Goal: Task Accomplishment & Management: Use online tool/utility

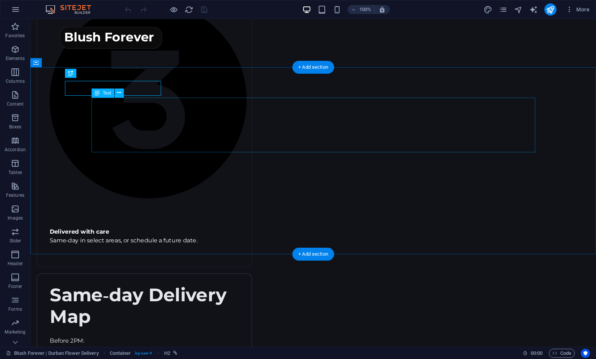
scroll to position [1115, 0]
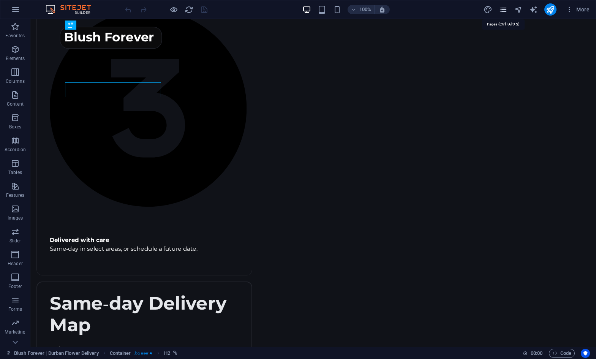
click at [507, 10] on icon "pages" at bounding box center [503, 9] width 9 height 9
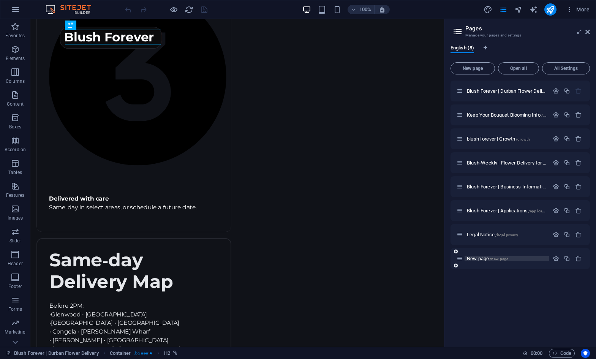
click at [530, 260] on p "New page /new-page" at bounding box center [507, 258] width 80 height 5
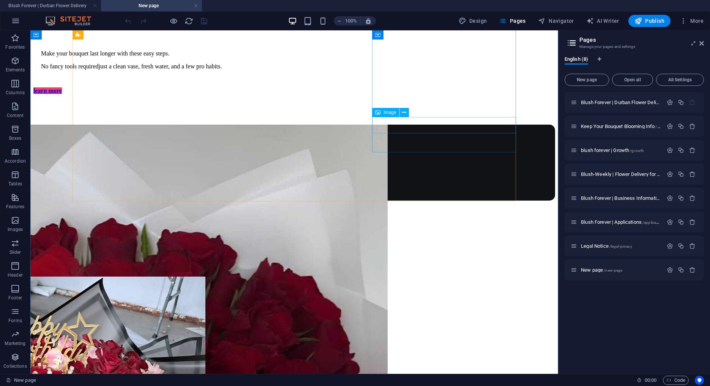
scroll to position [703, 0]
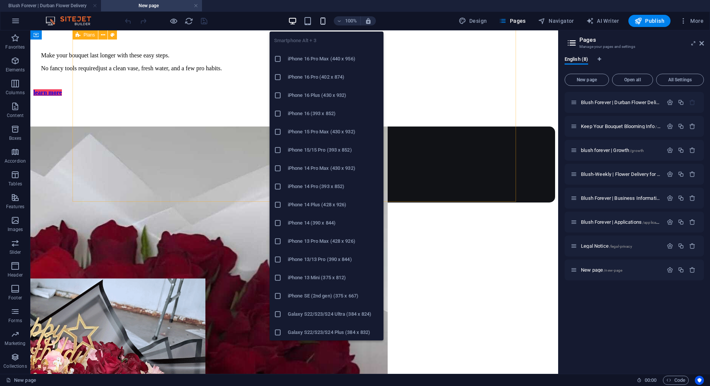
click at [325, 21] on icon "button" at bounding box center [323, 21] width 9 height 9
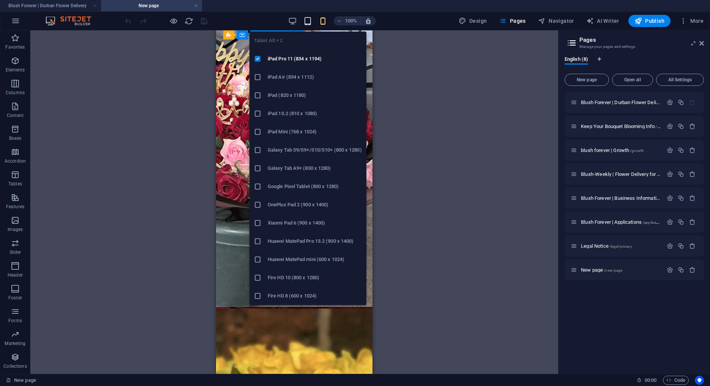
click at [310, 21] on icon "button" at bounding box center [307, 21] width 9 height 9
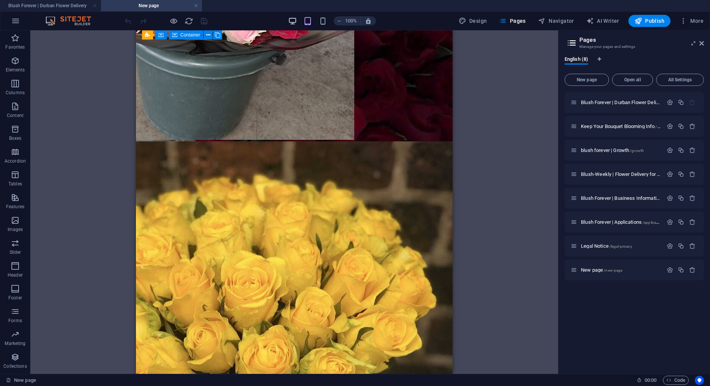
scroll to position [1065, 0]
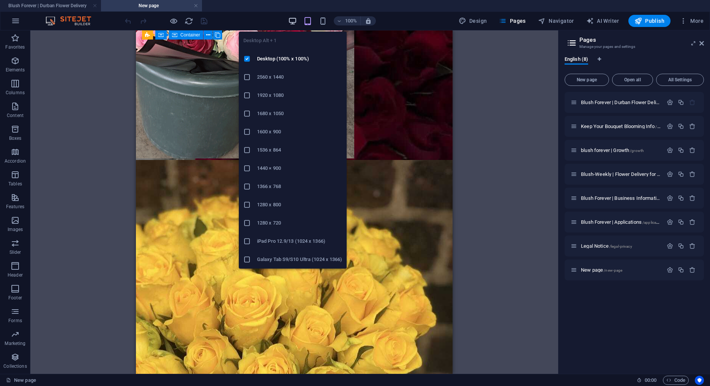
click at [296, 18] on icon "button" at bounding box center [292, 21] width 9 height 9
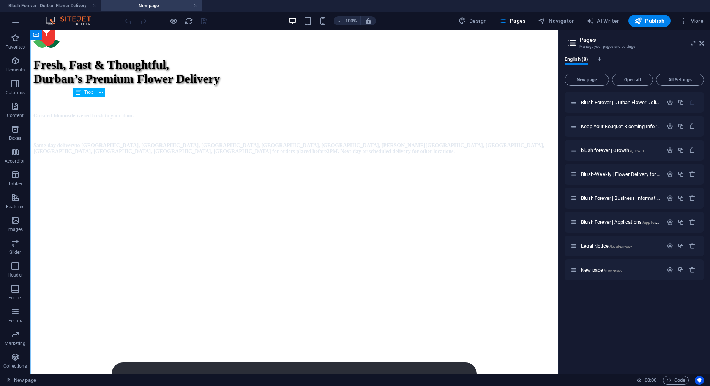
scroll to position [0, 0]
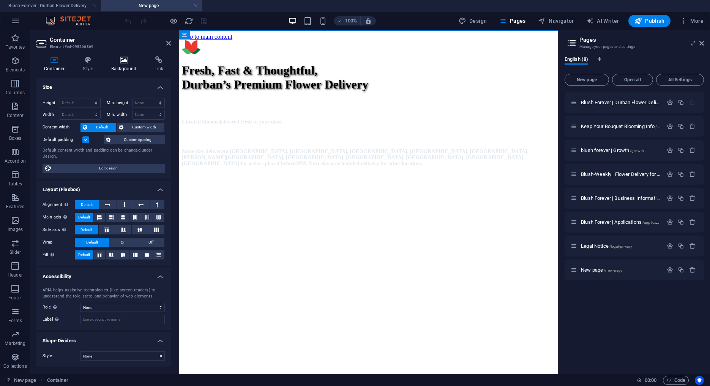
click at [134, 61] on icon at bounding box center [124, 60] width 40 height 8
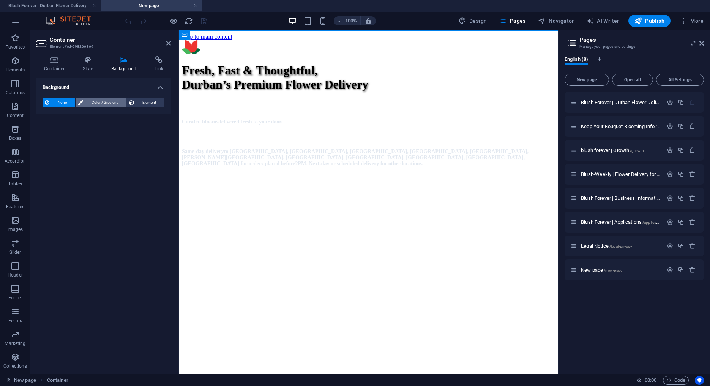
click at [110, 103] on span "Color / Gradient" at bounding box center [104, 102] width 38 height 9
click at [66, 118] on span "Gradient" at bounding box center [72, 117] width 19 height 11
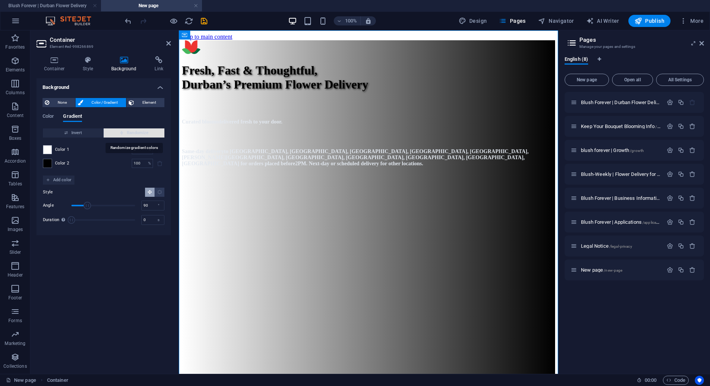
click at [125, 132] on span "Randomize" at bounding box center [134, 132] width 55 height 9
type input "14"
type input "146"
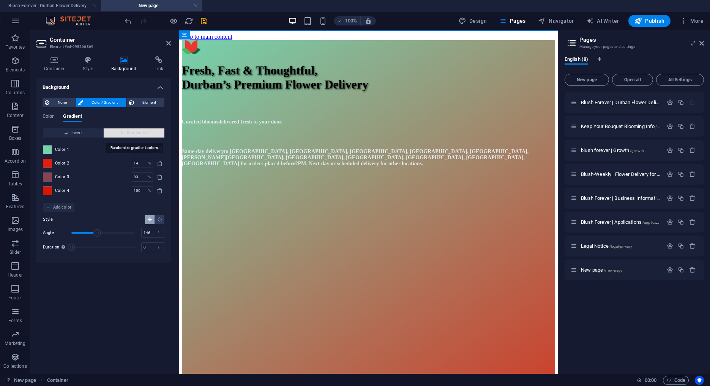
click at [125, 132] on span "Randomize" at bounding box center [134, 132] width 55 height 9
type input "100"
type input "312"
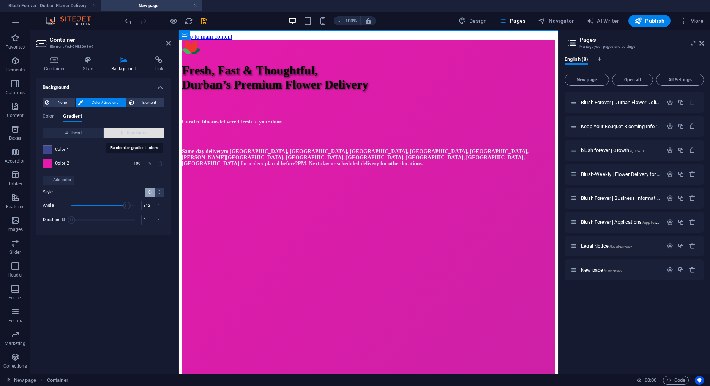
click at [125, 132] on span "Randomize" at bounding box center [134, 132] width 55 height 9
type input "8"
type input "160"
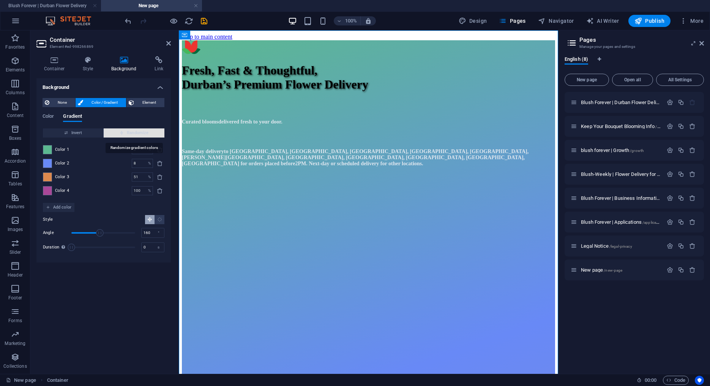
click at [125, 132] on span "Randomize" at bounding box center [134, 132] width 55 height 9
type input "9"
type input "152"
type input "20"
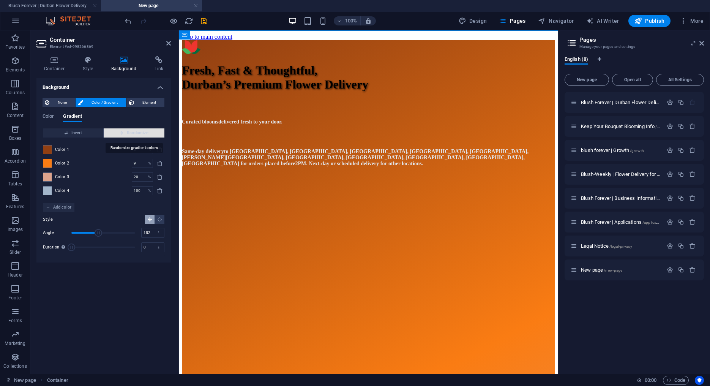
click at [125, 132] on span "Randomize" at bounding box center [134, 132] width 55 height 9
type input "34"
type input "109"
type input "96"
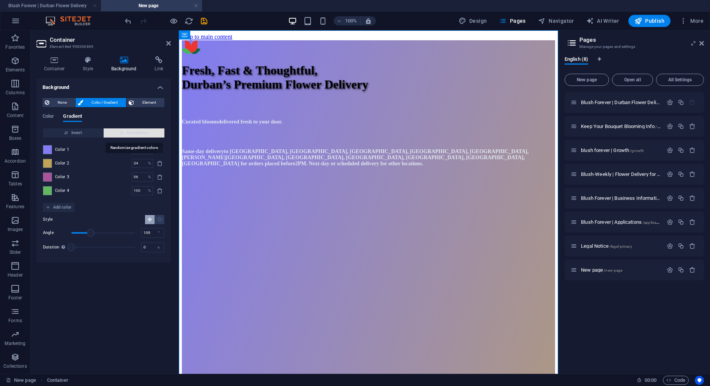
click at [125, 132] on span "Randomize" at bounding box center [134, 132] width 55 height 9
type input "100"
type input "151"
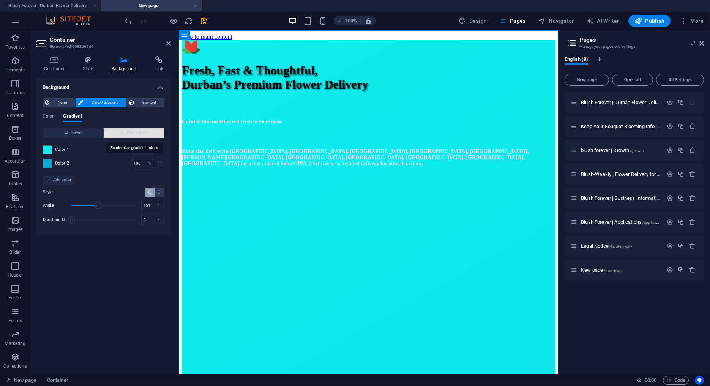
click at [125, 132] on span "Randomize" at bounding box center [134, 132] width 55 height 9
type input "55"
type input "232"
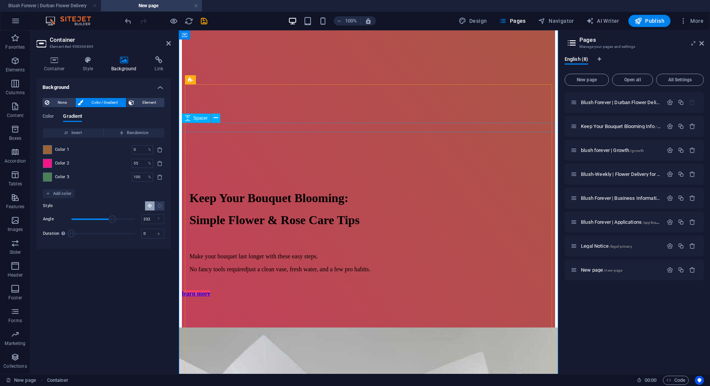
scroll to position [556, 0]
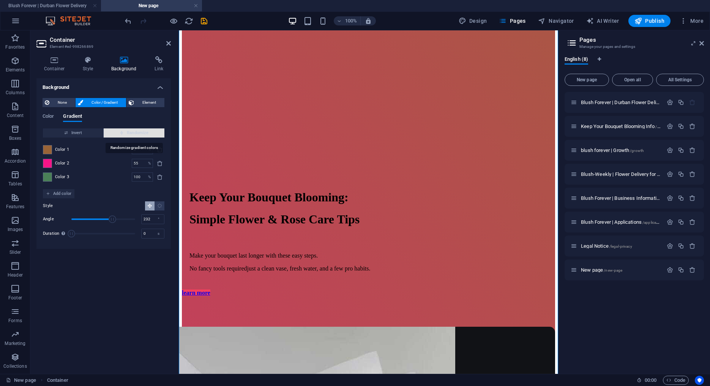
click at [137, 131] on span "Randomize" at bounding box center [134, 132] width 55 height 9
type input "100"
type input "14"
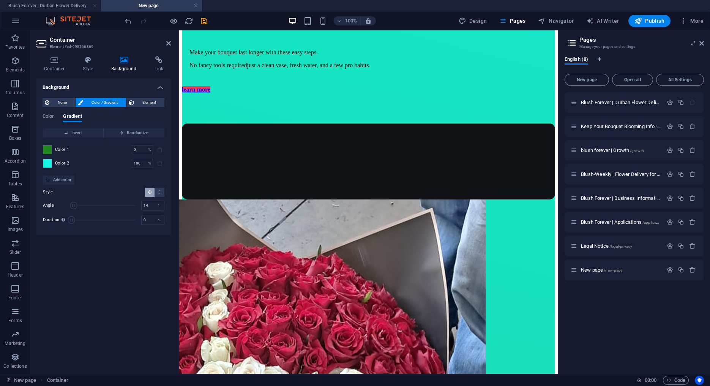
scroll to position [679, 0]
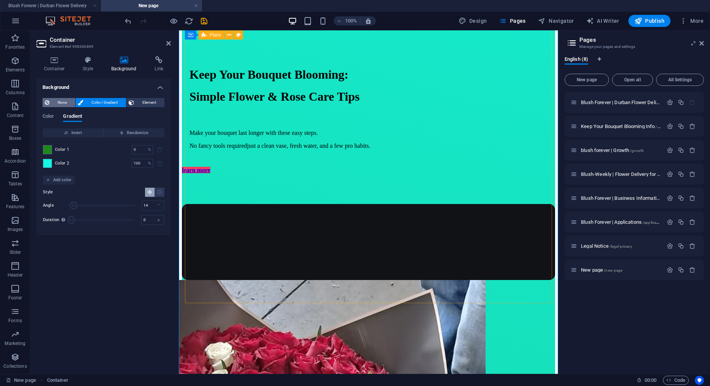
click at [57, 100] on span "None" at bounding box center [62, 102] width 21 height 9
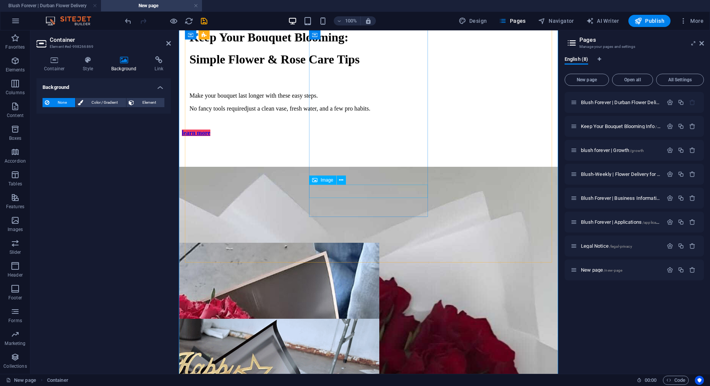
scroll to position [707, 0]
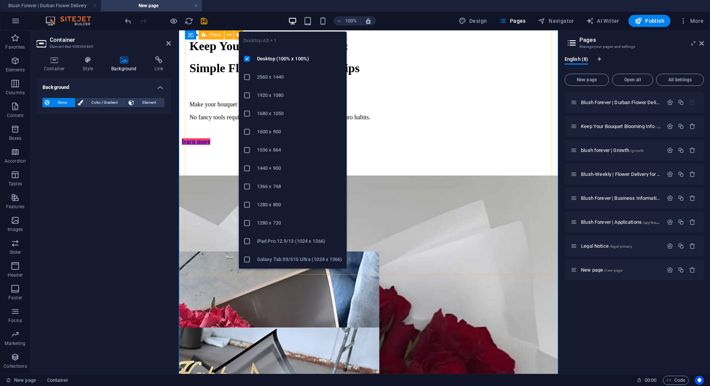
click at [294, 22] on icon "button" at bounding box center [292, 21] width 9 height 9
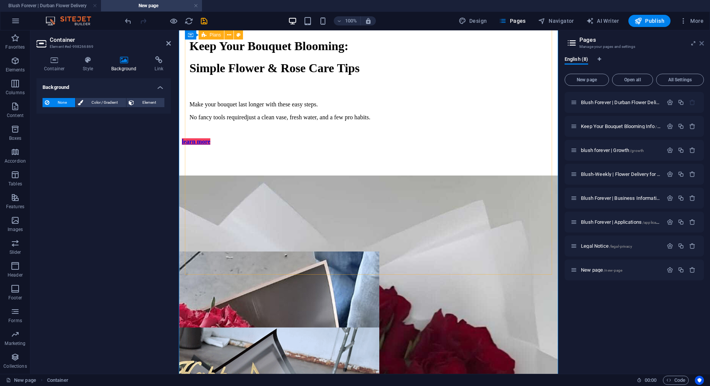
click at [595, 41] on icon at bounding box center [701, 43] width 5 height 6
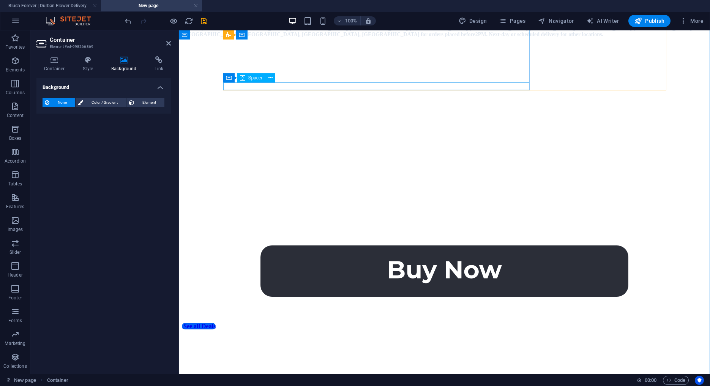
scroll to position [120, 0]
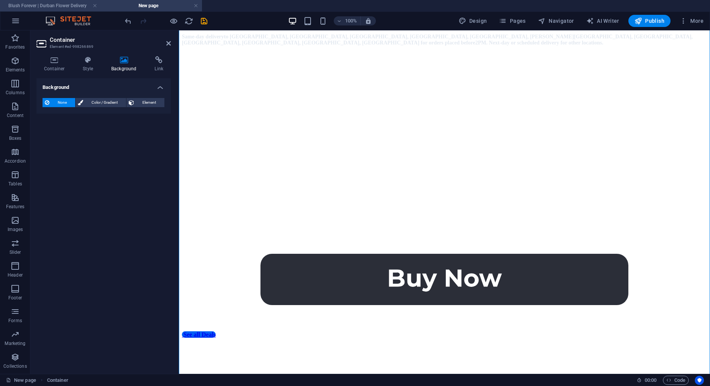
click at [61, 4] on h4 "Blush Forever | Durban Flower Delivery" at bounding box center [50, 6] width 101 height 8
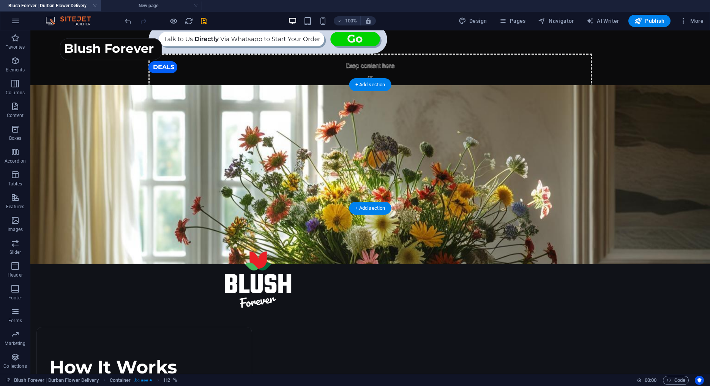
scroll to position [0, 0]
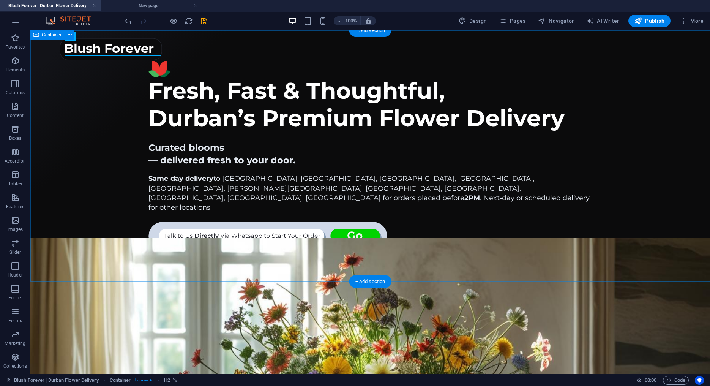
click at [94, 131] on div "Fresh, Fast & Thoughtful, Durban’s Premium Flower Delivery Curated blooms — del…" at bounding box center [370, 165] width 680 height 270
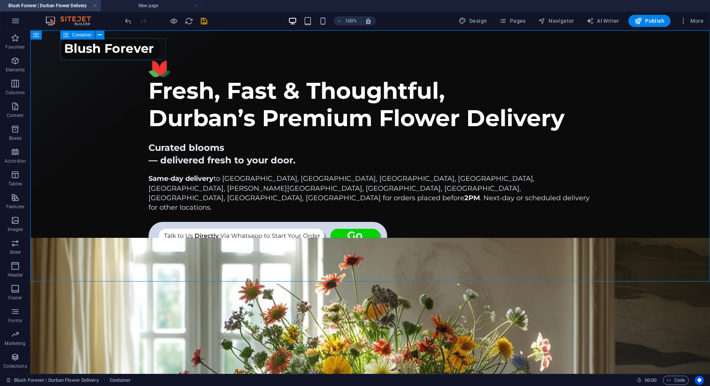
click at [62, 55] on div "Blush Forever" at bounding box center [111, 49] width 102 height 22
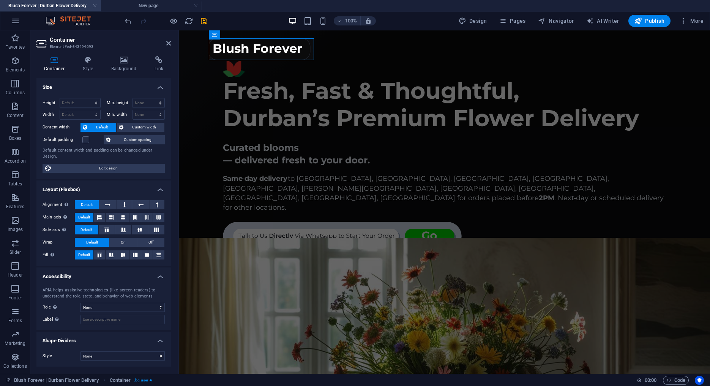
select select "px"
click at [95, 60] on icon at bounding box center [87, 60] width 25 height 8
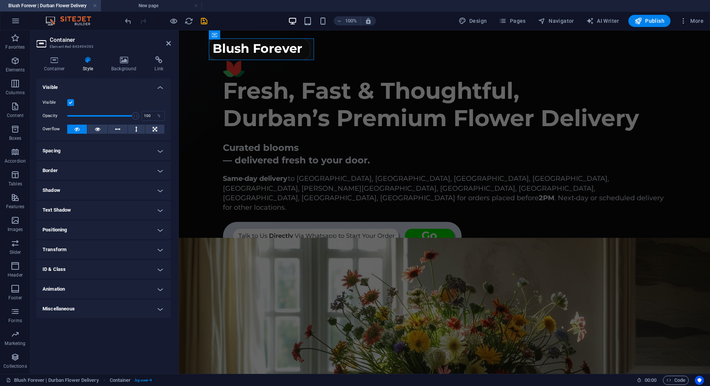
click at [75, 251] on h4 "Transform" at bounding box center [103, 249] width 134 height 18
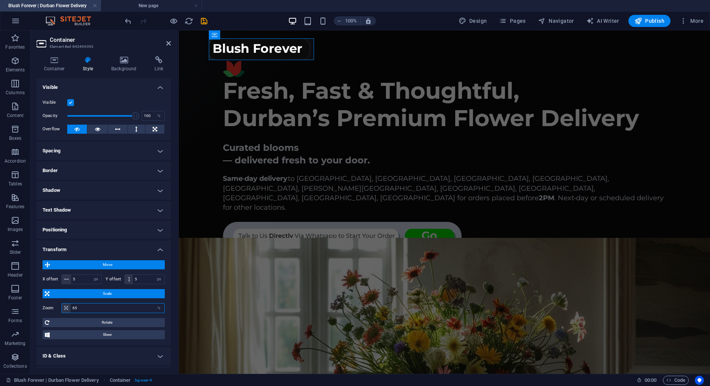
drag, startPoint x: 71, startPoint y: 306, endPoint x: 50, endPoint y: 306, distance: 20.9
click at [71, 306] on input "65" at bounding box center [118, 307] width 94 height 9
type input "50"
click at [246, 48] on div "Blush Forever" at bounding box center [260, 48] width 72 height 11
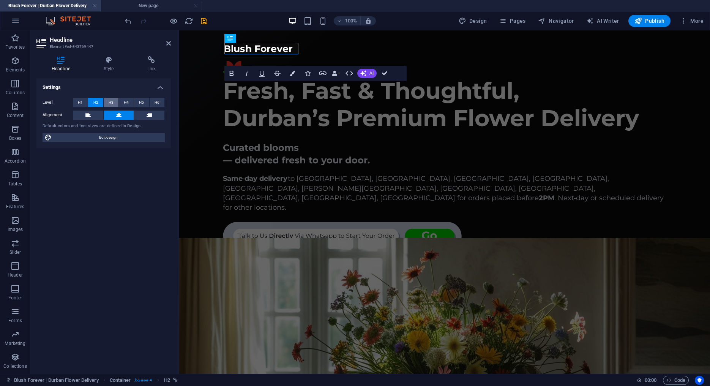
click at [110, 103] on span "H3" at bounding box center [111, 102] width 5 height 9
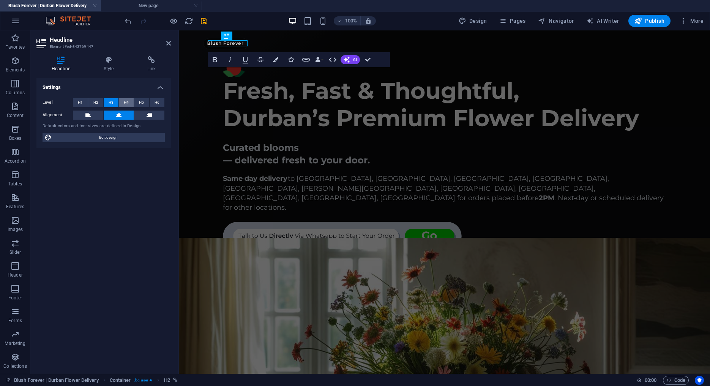
click at [125, 103] on span "H4" at bounding box center [126, 102] width 5 height 9
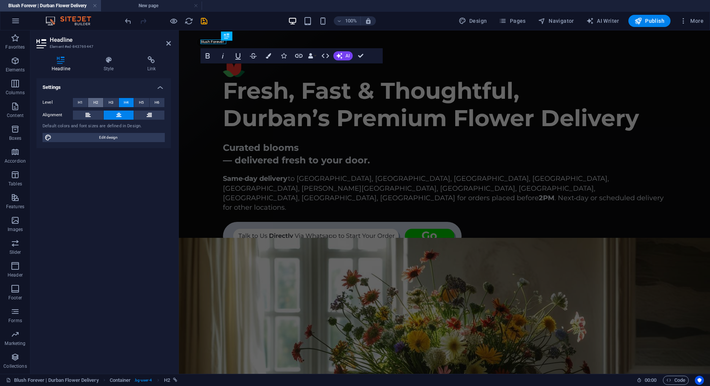
click at [97, 101] on span "H2" at bounding box center [95, 102] width 5 height 9
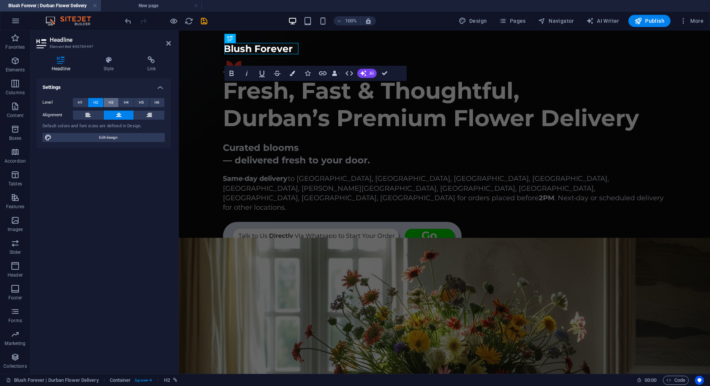
click at [113, 102] on span "H3" at bounding box center [111, 102] width 5 height 9
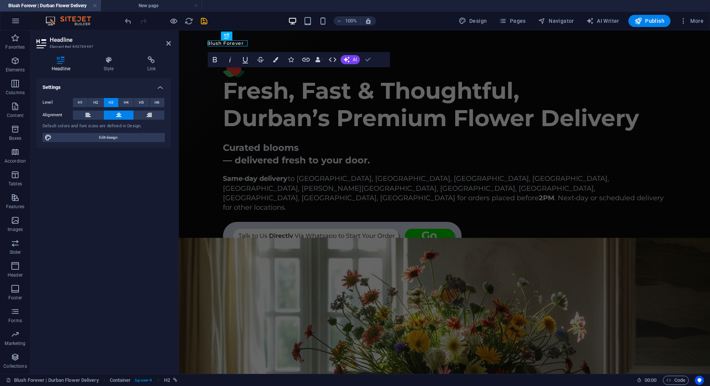
drag, startPoint x: 368, startPoint y: 60, endPoint x: 338, endPoint y: 30, distance: 43.0
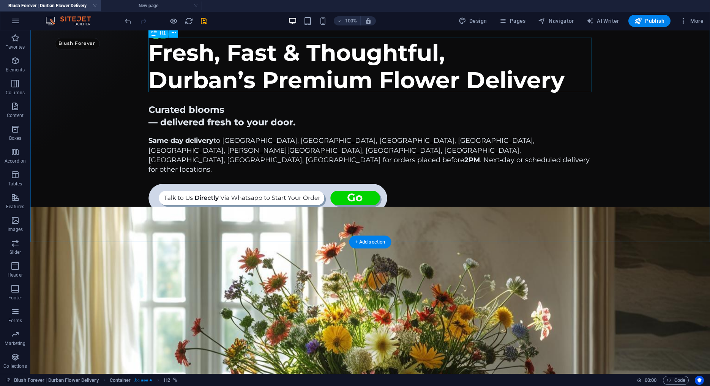
scroll to position [42, 0]
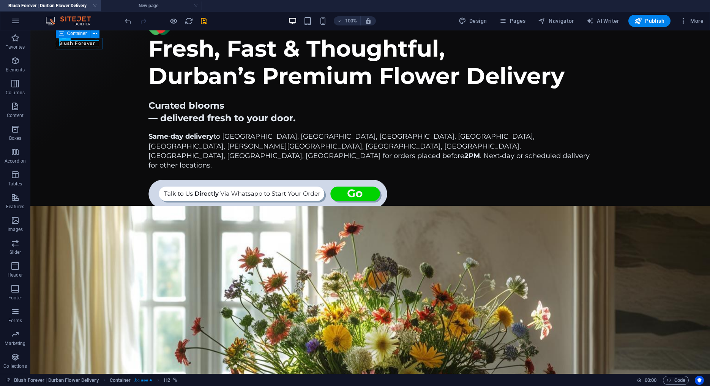
click at [58, 48] on div "Blush Forever" at bounding box center [77, 43] width 45 height 11
select select "px"
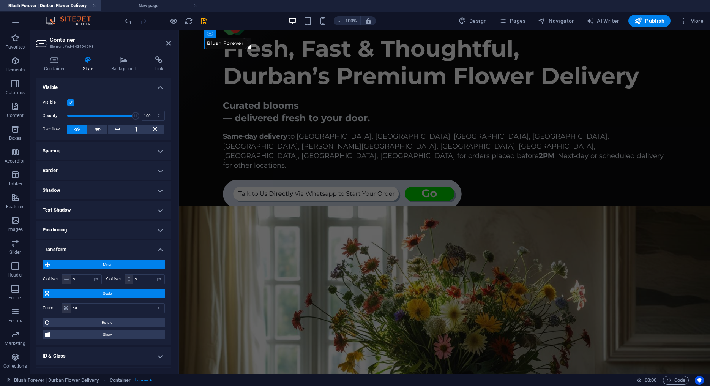
scroll to position [37, 0]
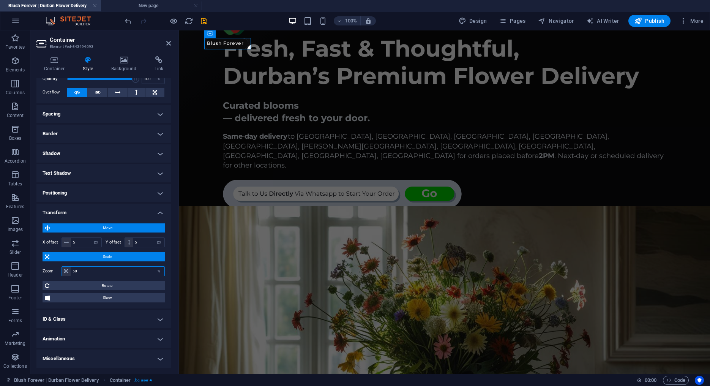
drag, startPoint x: 83, startPoint y: 272, endPoint x: 39, endPoint y: 267, distance: 43.5
click at [71, 268] on input "50" at bounding box center [118, 271] width 94 height 9
drag, startPoint x: 84, startPoint y: 272, endPoint x: 54, endPoint y: 268, distance: 30.2
click at [71, 268] on input "75" at bounding box center [118, 271] width 94 height 9
type input "65"
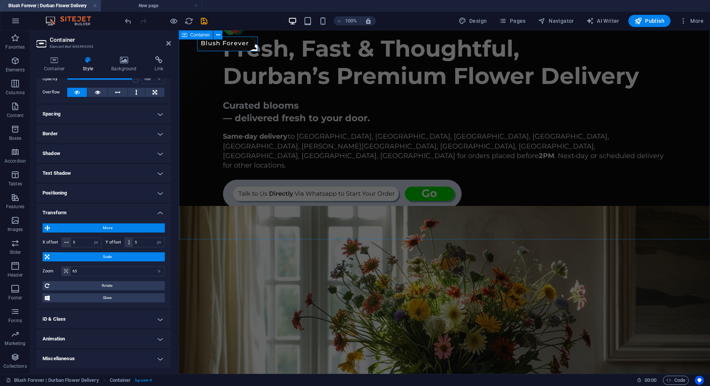
click at [210, 210] on div "Fresh, Fast & Thoughtful, Durban’s Premium Flower Delivery Curated blooms — del…" at bounding box center [444, 123] width 531 height 270
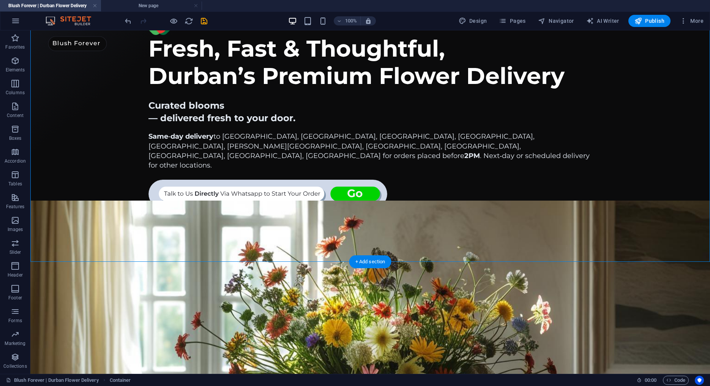
scroll to position [0, 0]
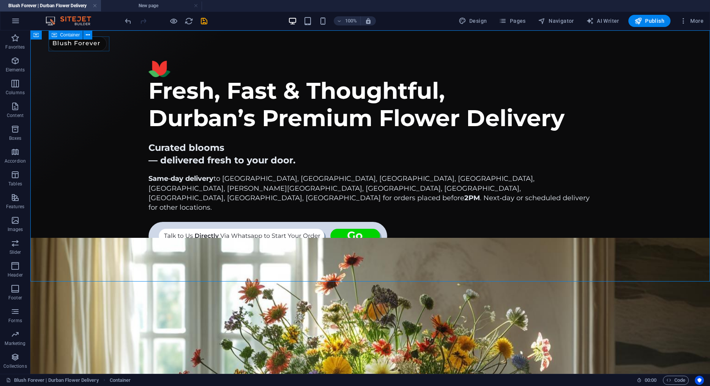
click at [51, 36] on div "Container" at bounding box center [66, 34] width 34 height 9
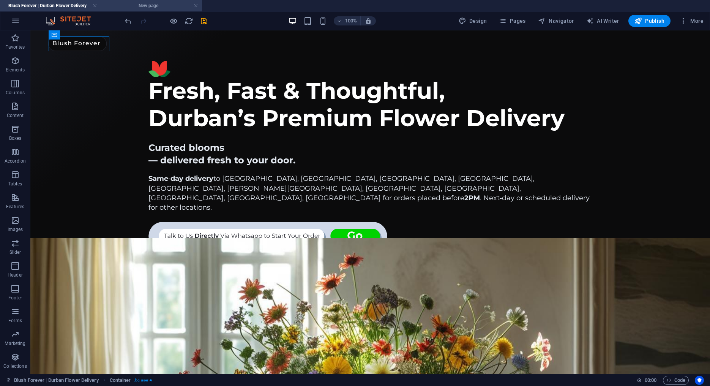
click at [133, 10] on li "New page" at bounding box center [151, 5] width 101 height 11
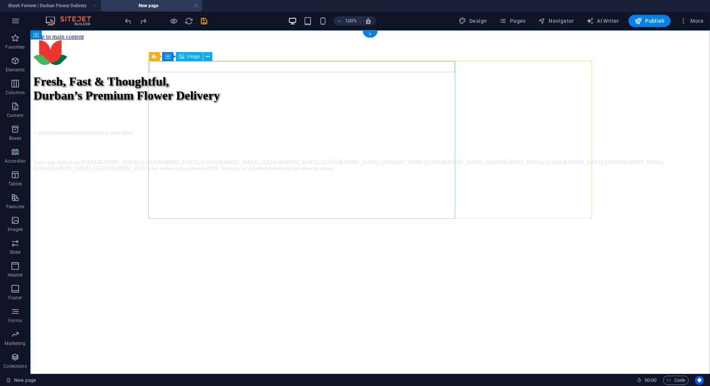
click at [157, 66] on figure at bounding box center [370, 53] width 674 height 26
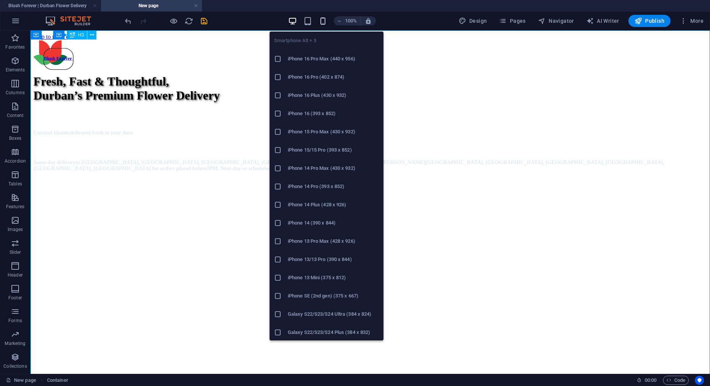
click at [324, 19] on icon "button" at bounding box center [323, 21] width 9 height 9
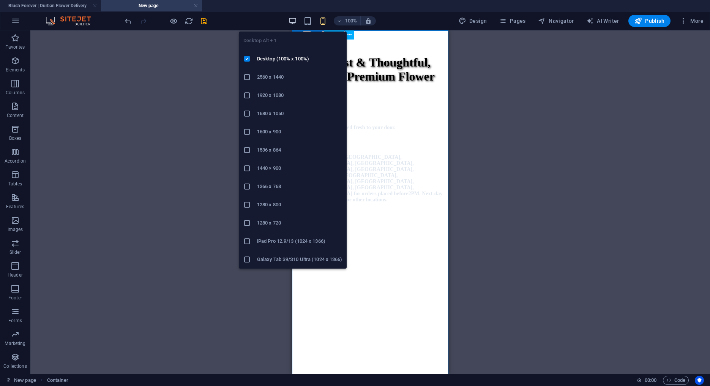
click at [297, 19] on icon "button" at bounding box center [292, 21] width 9 height 9
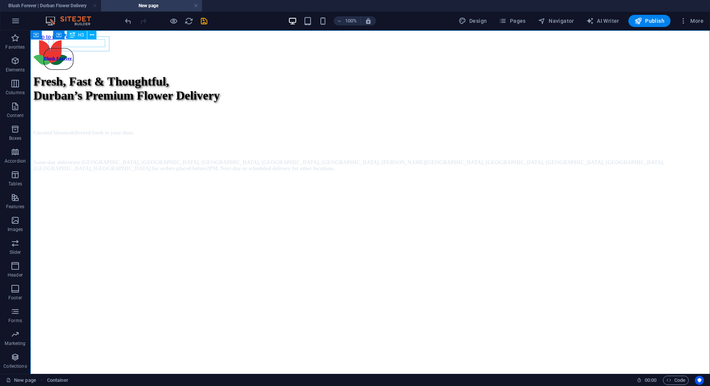
click at [73, 55] on div "Blush Forever" at bounding box center [58, 57] width 29 height 5
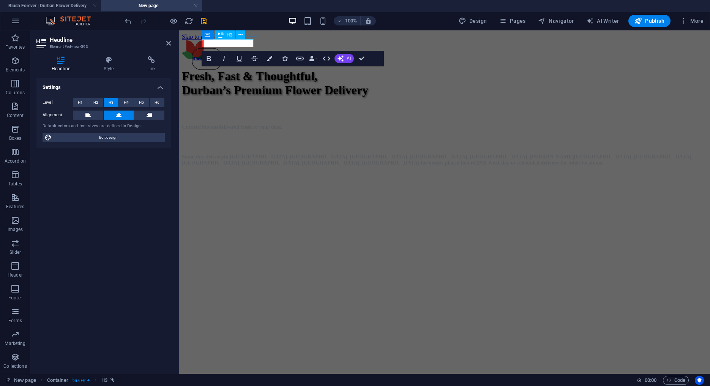
click at [221, 55] on span "Blush Forever" at bounding box center [207, 57] width 28 height 5
drag, startPoint x: 366, startPoint y: 58, endPoint x: 335, endPoint y: 28, distance: 43.0
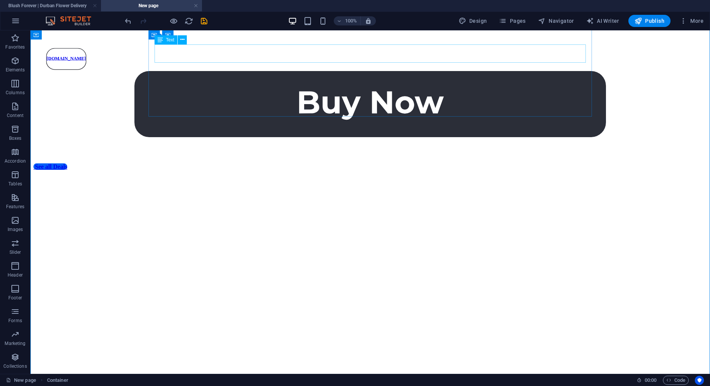
scroll to position [310, 0]
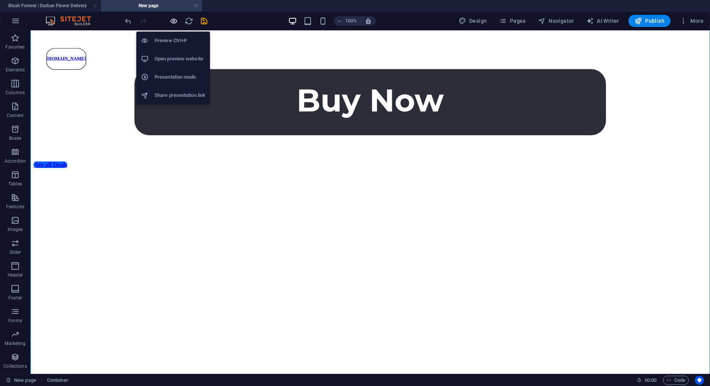
click at [172, 23] on icon "button" at bounding box center [173, 21] width 9 height 9
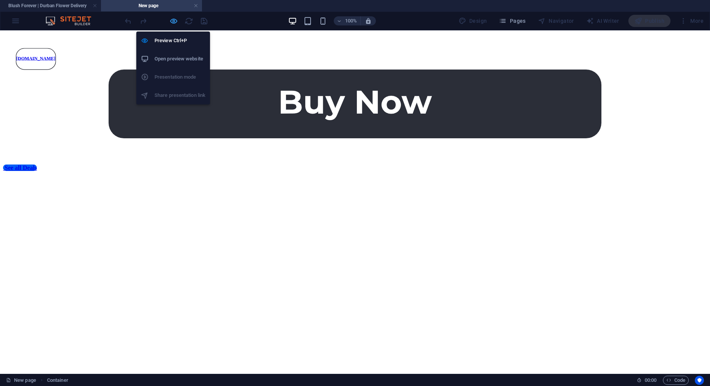
click at [172, 22] on icon "button" at bounding box center [173, 21] width 9 height 9
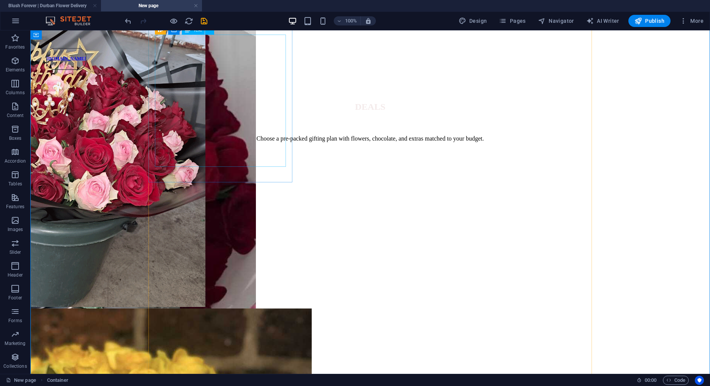
scroll to position [1008, 0]
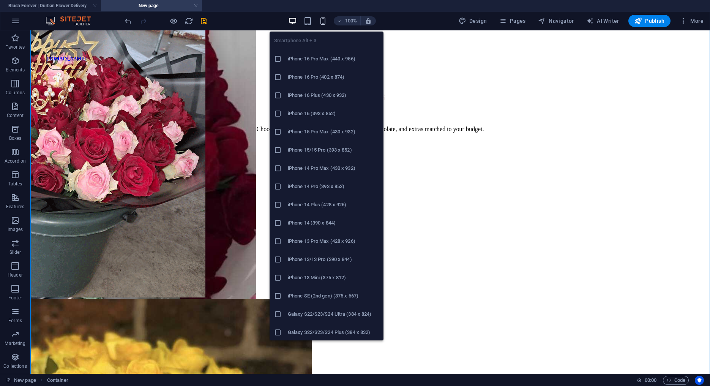
click at [323, 18] on icon "button" at bounding box center [323, 21] width 9 height 9
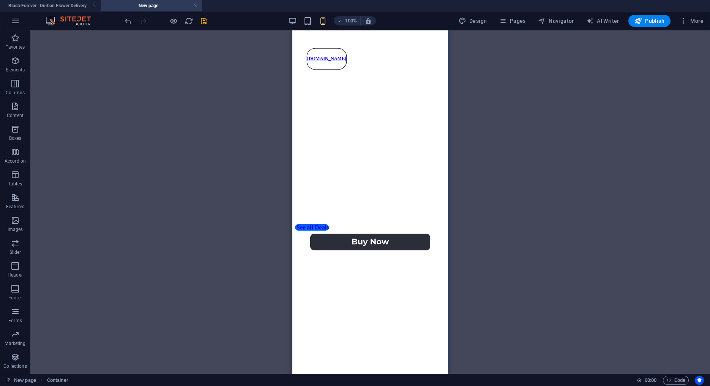
scroll to position [251, 0]
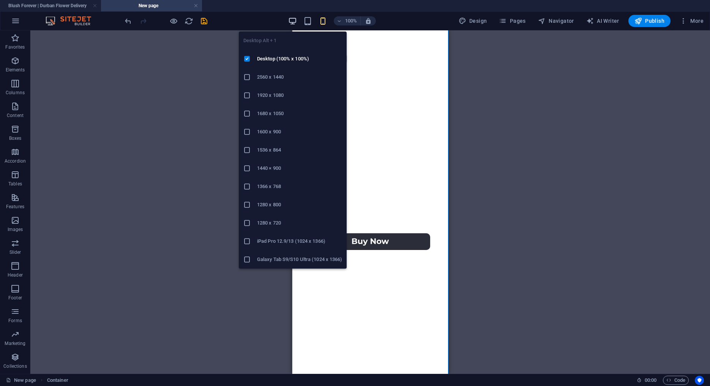
click at [296, 20] on icon "button" at bounding box center [292, 21] width 9 height 9
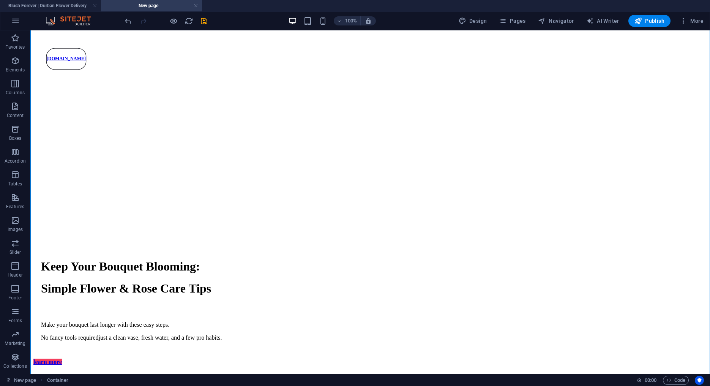
scroll to position [451, 0]
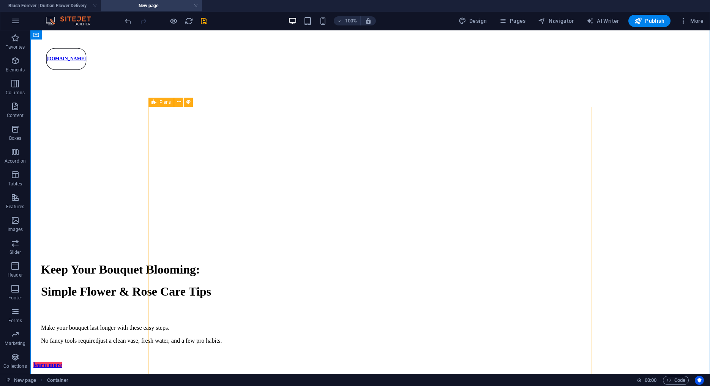
click at [155, 103] on icon at bounding box center [154, 102] width 5 height 9
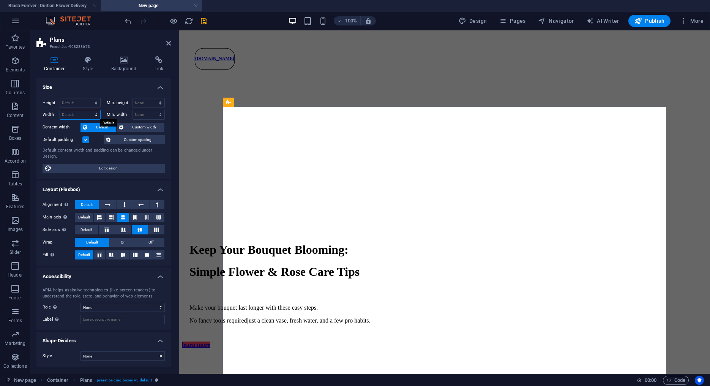
click at [60, 110] on select "Default px rem % em vh vw" at bounding box center [80, 114] width 40 height 9
select select "px"
click option "px" at bounding box center [0, 0] width 0 height 0
type input "1920"
click at [88, 141] on label at bounding box center [85, 139] width 7 height 7
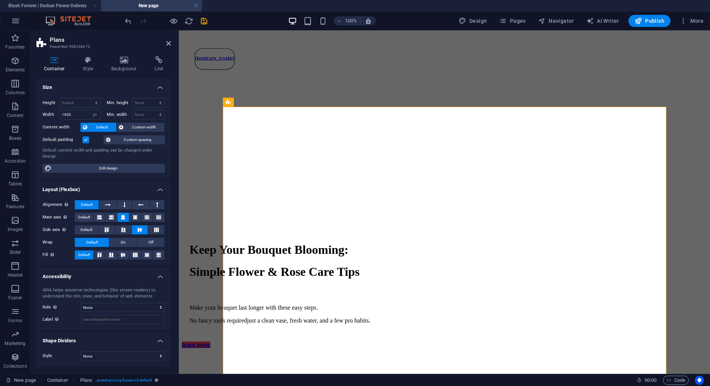
click at [0, 0] on input "Default padding" at bounding box center [0, 0] width 0 height 0
click at [202, 24] on icon "save" at bounding box center [204, 21] width 9 height 9
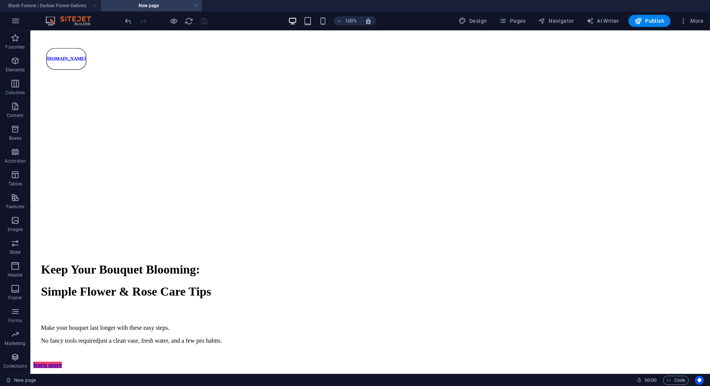
click at [329, 21] on div "100%" at bounding box center [332, 21] width 88 height 12
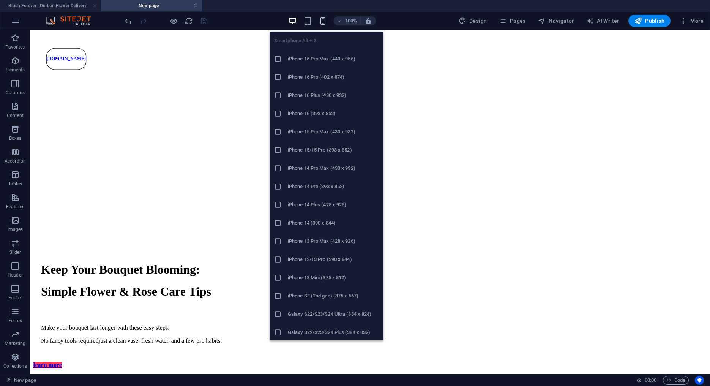
click at [327, 21] on icon "button" at bounding box center [323, 21] width 9 height 9
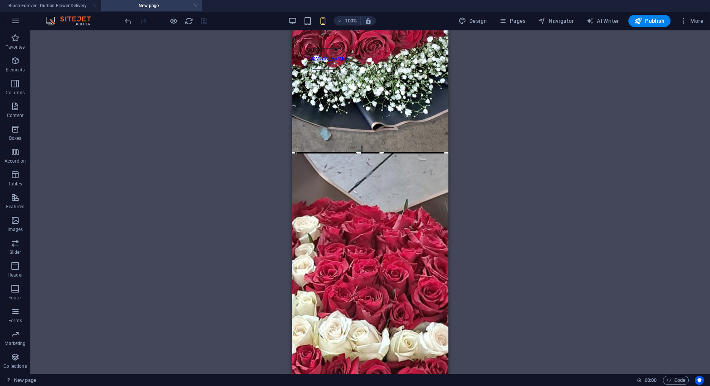
scroll to position [2579, 0]
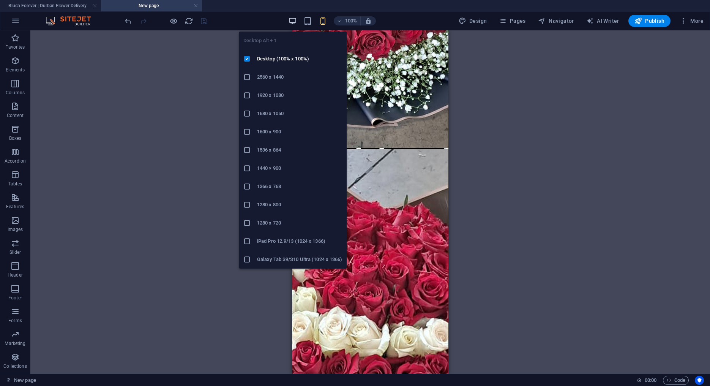
click at [297, 19] on icon "button" at bounding box center [292, 21] width 9 height 9
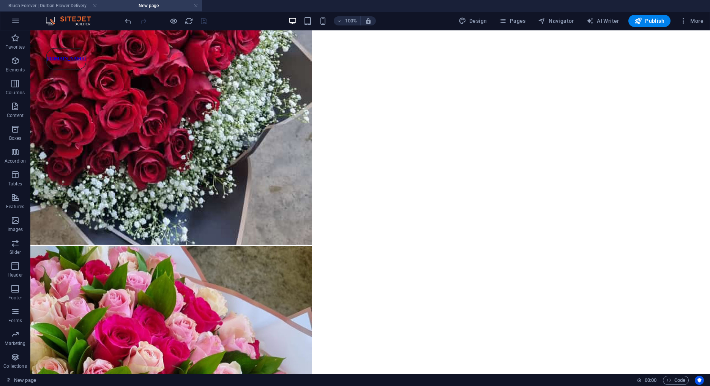
click at [67, 8] on h4 "Blush Forever | Durban Flower Delivery" at bounding box center [50, 6] width 101 height 8
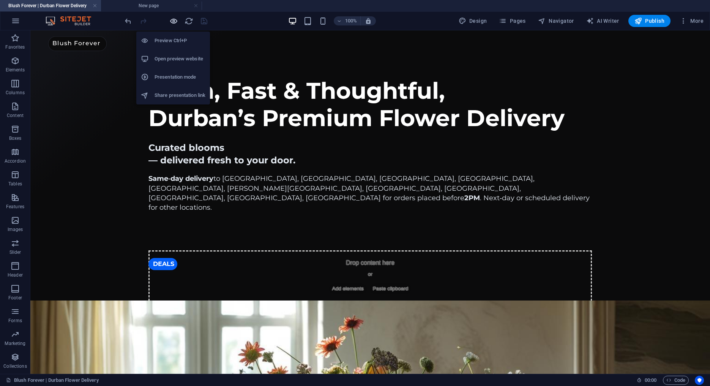
click at [172, 22] on icon "button" at bounding box center [173, 21] width 9 height 9
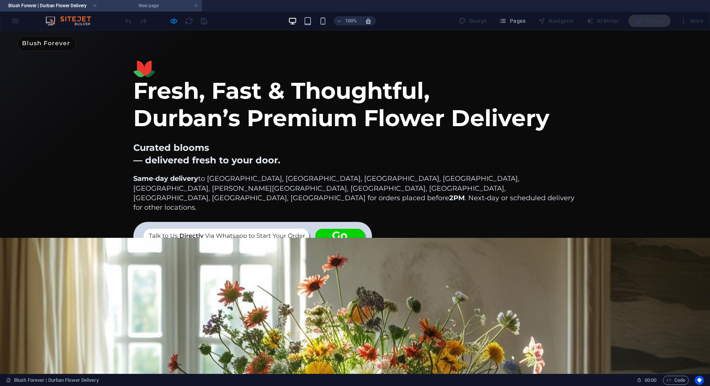
click at [162, 8] on h4 "New page" at bounding box center [151, 6] width 101 height 8
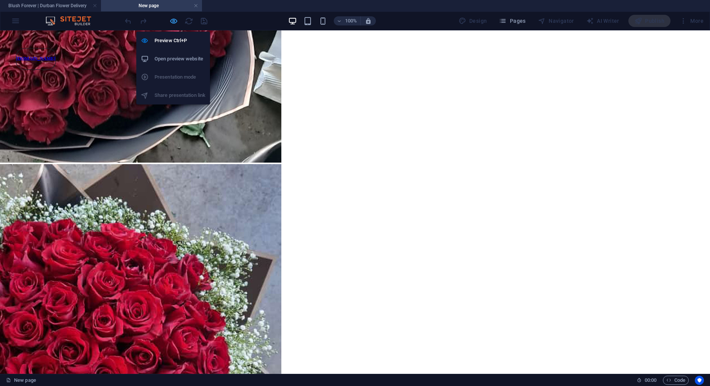
click at [175, 18] on icon "button" at bounding box center [173, 21] width 9 height 9
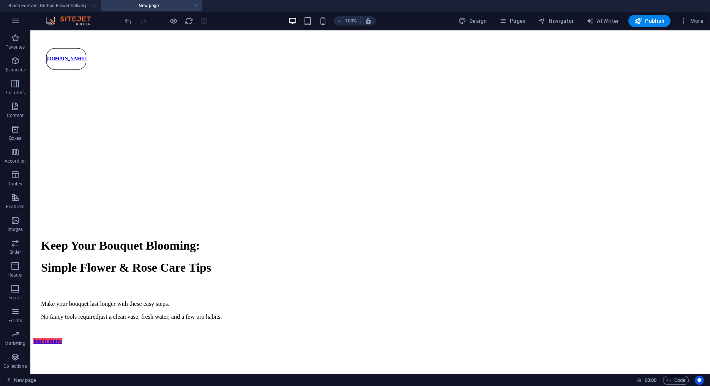
scroll to position [474, 0]
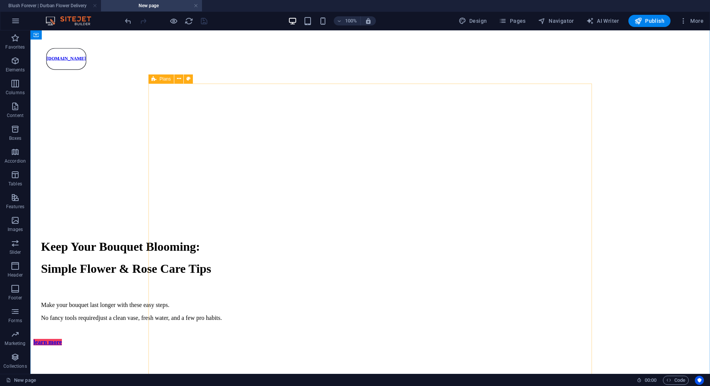
click at [155, 80] on icon at bounding box center [154, 78] width 5 height 9
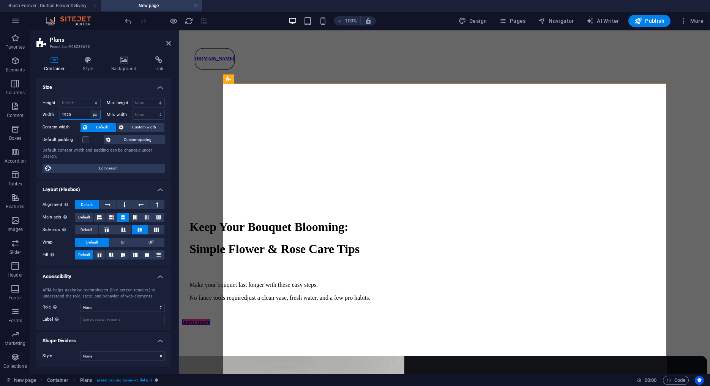
select select "default"
click option "Default" at bounding box center [0, 0] width 0 height 0
select select "DISABLED_OPTION_VALUE"
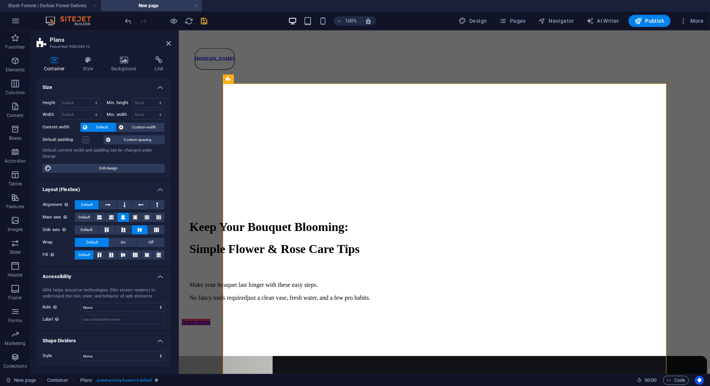
click at [85, 139] on label at bounding box center [85, 139] width 7 height 7
click at [0, 0] on input "Default padding" at bounding box center [0, 0] width 0 height 0
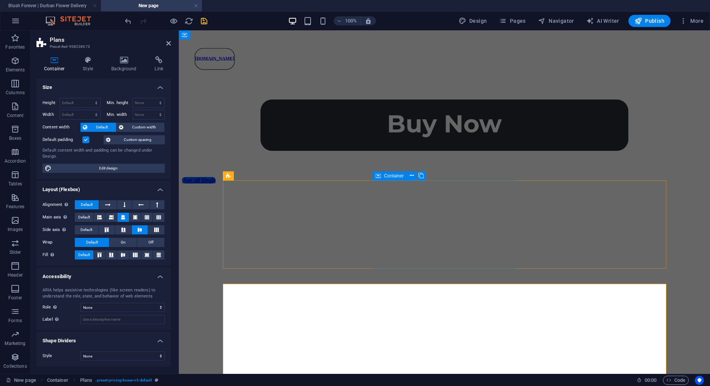
scroll to position [274, 0]
click at [237, 176] on span "3 columns" at bounding box center [244, 176] width 21 height 5
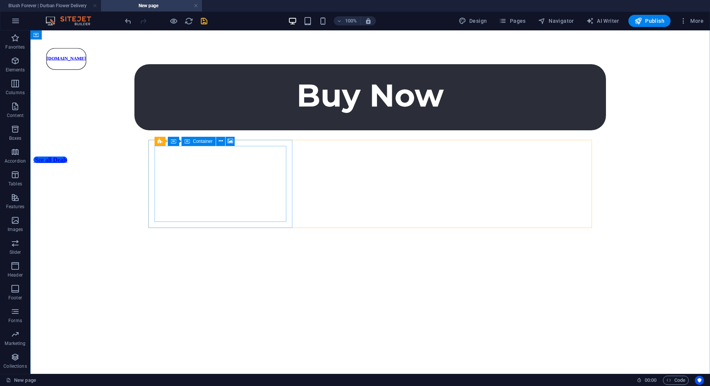
scroll to position [316, 0]
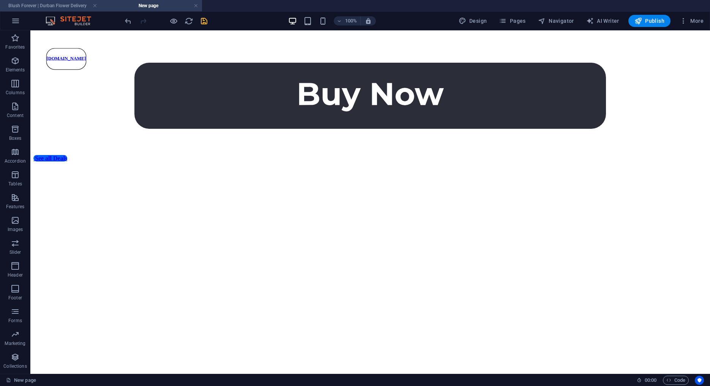
click at [57, 6] on h4 "Blush Forever | Durban Flower Delivery" at bounding box center [50, 6] width 101 height 8
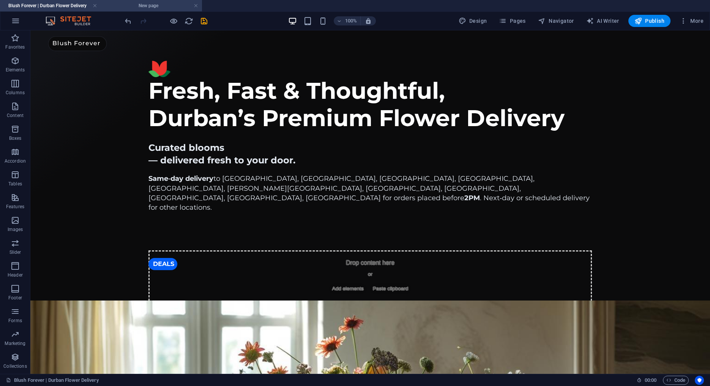
click at [152, 9] on h4 "New page" at bounding box center [151, 6] width 101 height 8
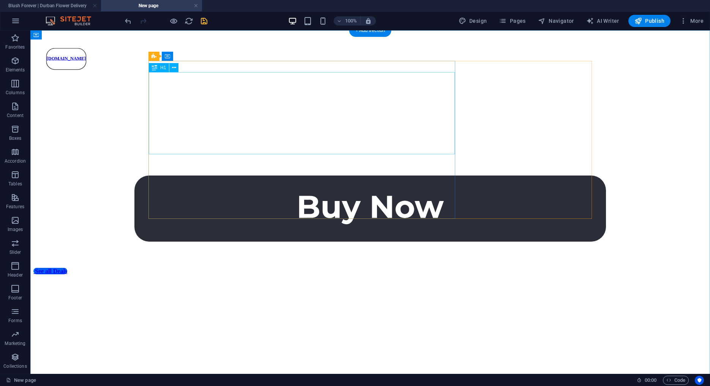
scroll to position [0, 0]
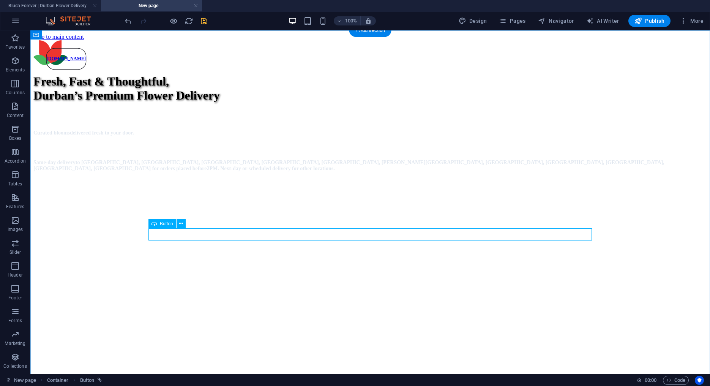
drag, startPoint x: 202, startPoint y: 233, endPoint x: 54, endPoint y: 233, distance: 148.5
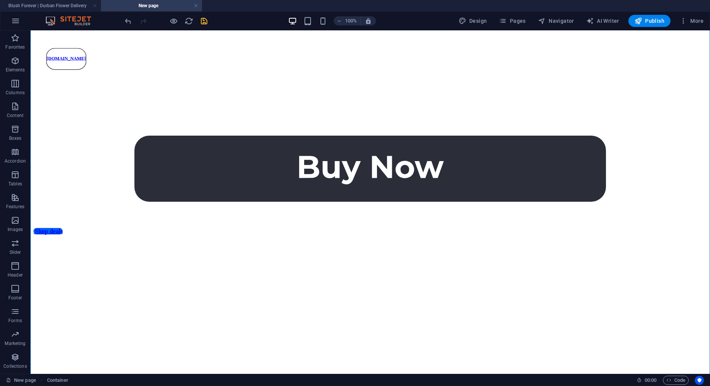
scroll to position [244, 0]
